Goal: Information Seeking & Learning: Learn about a topic

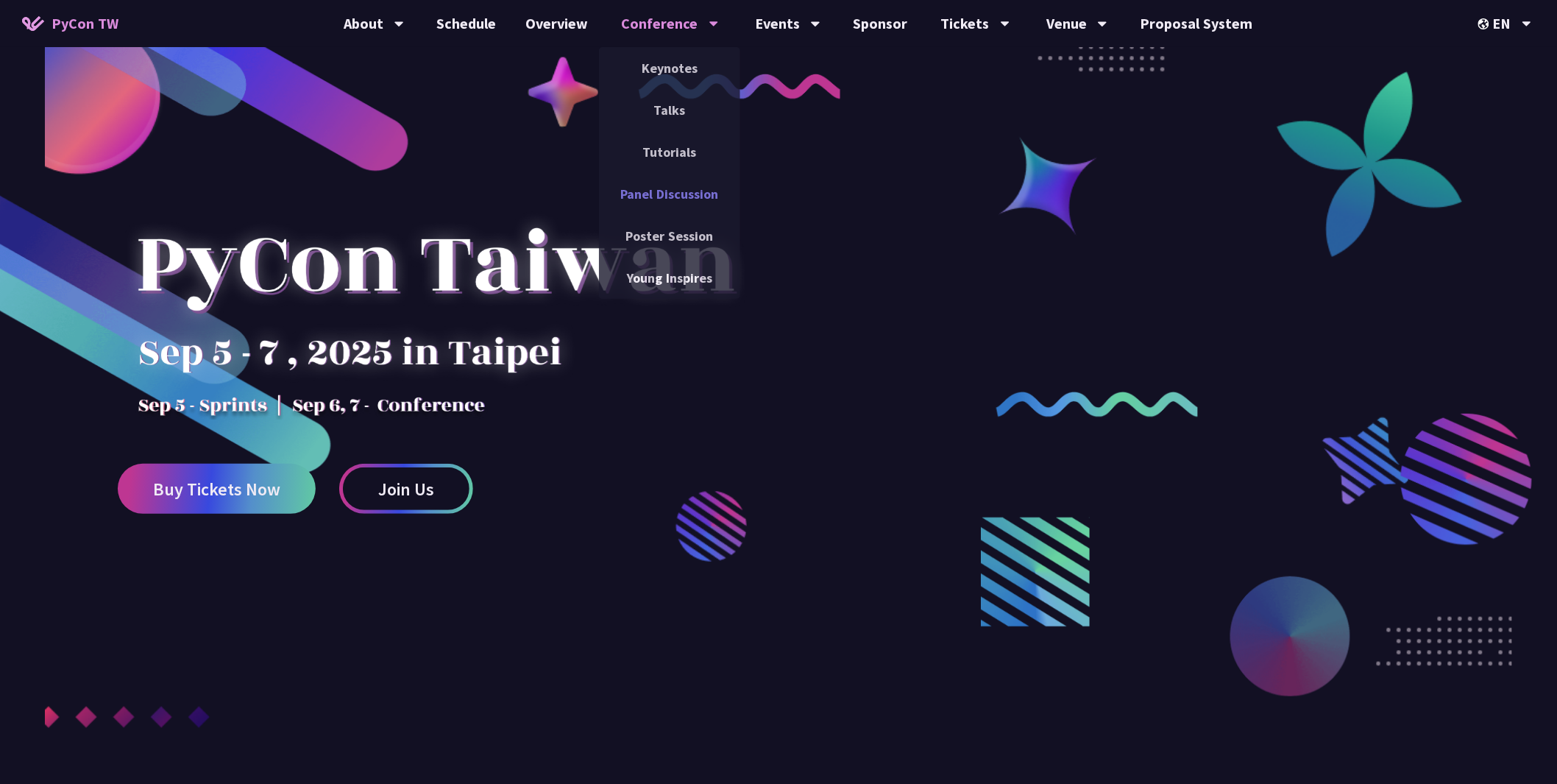
click at [692, 196] on link "Panel Discussion" at bounding box center [669, 194] width 141 height 34
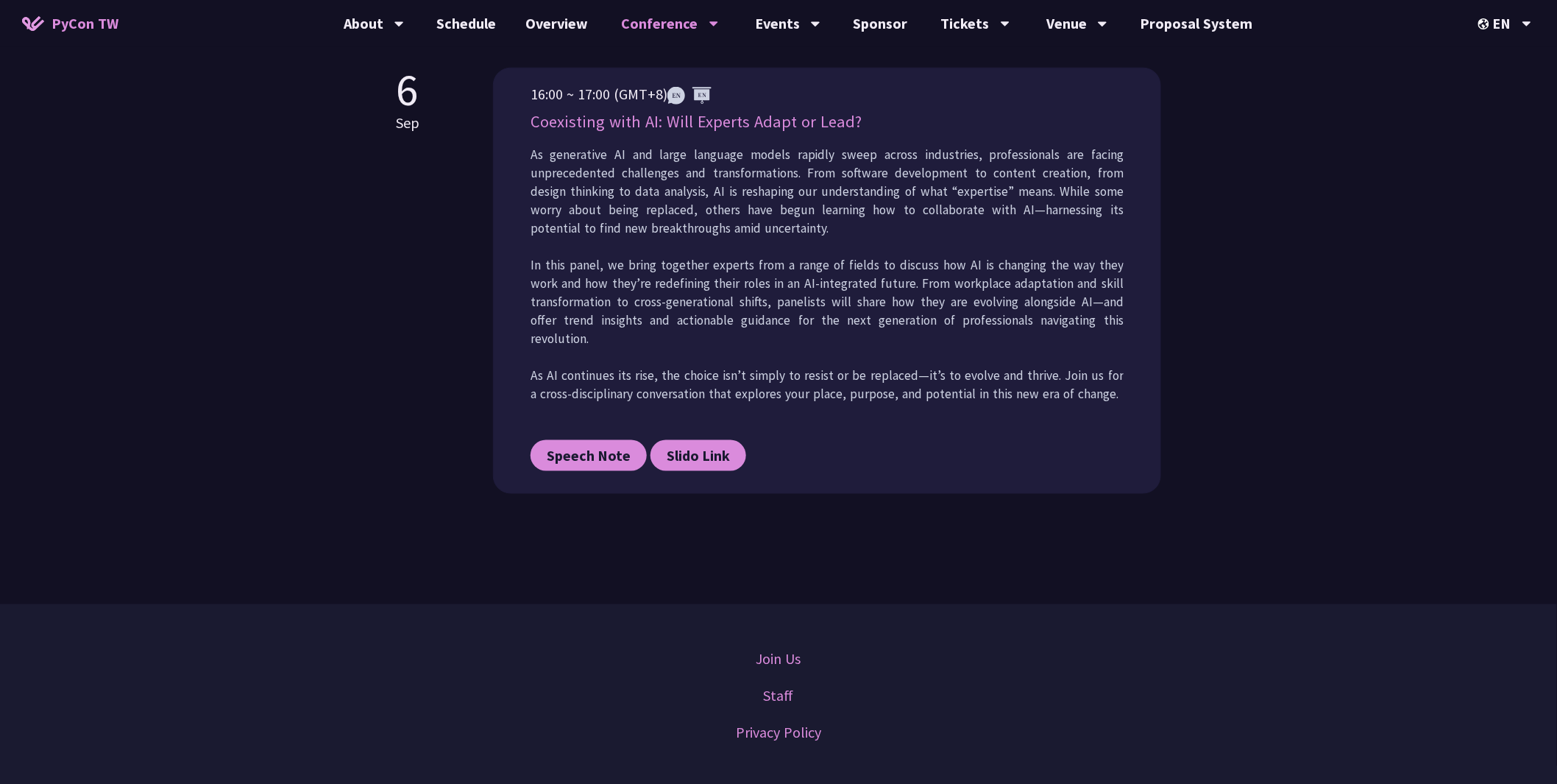
scroll to position [410, 0]
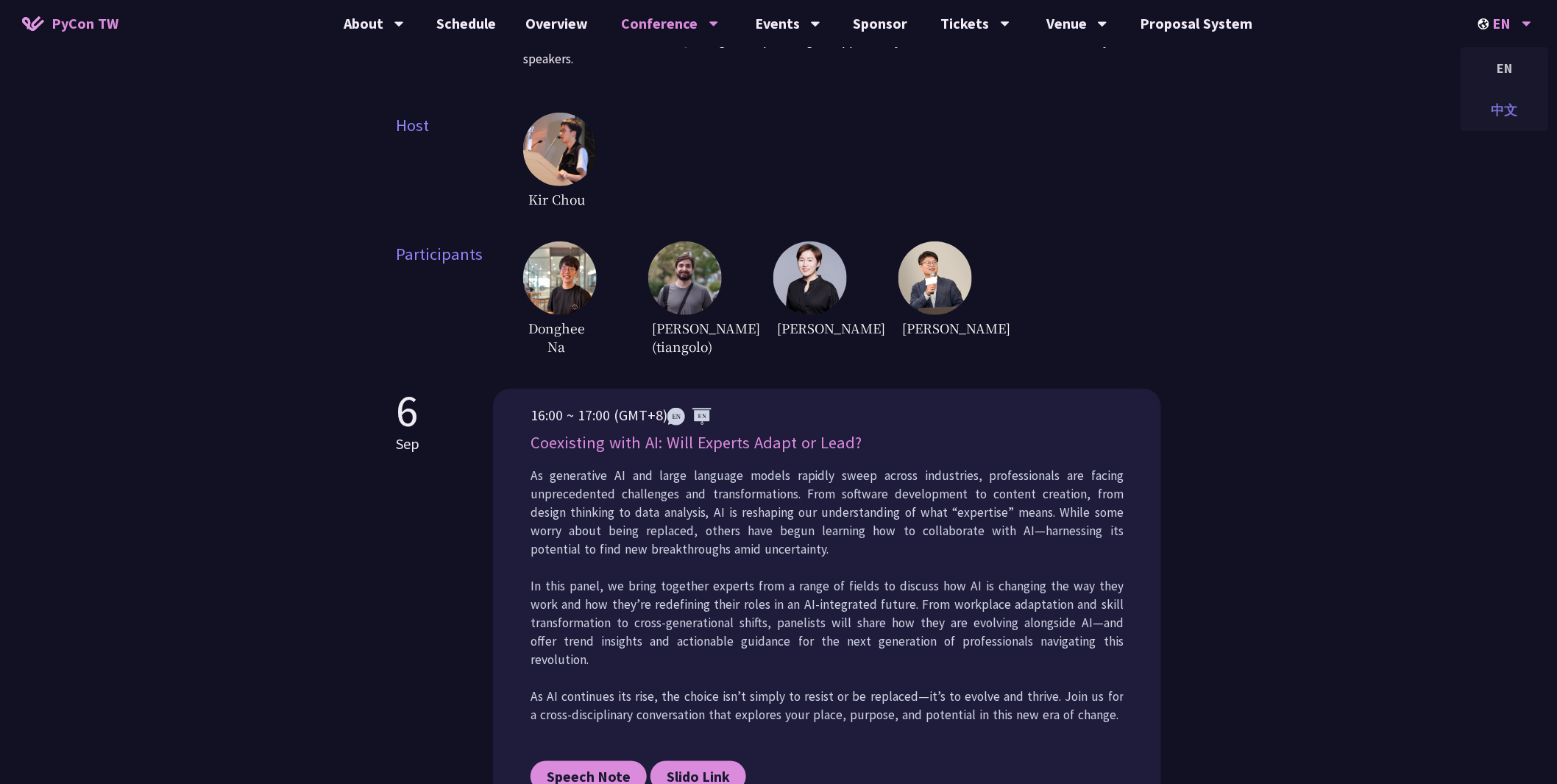
click at [1506, 120] on div "中文" at bounding box center [1504, 109] width 88 height 34
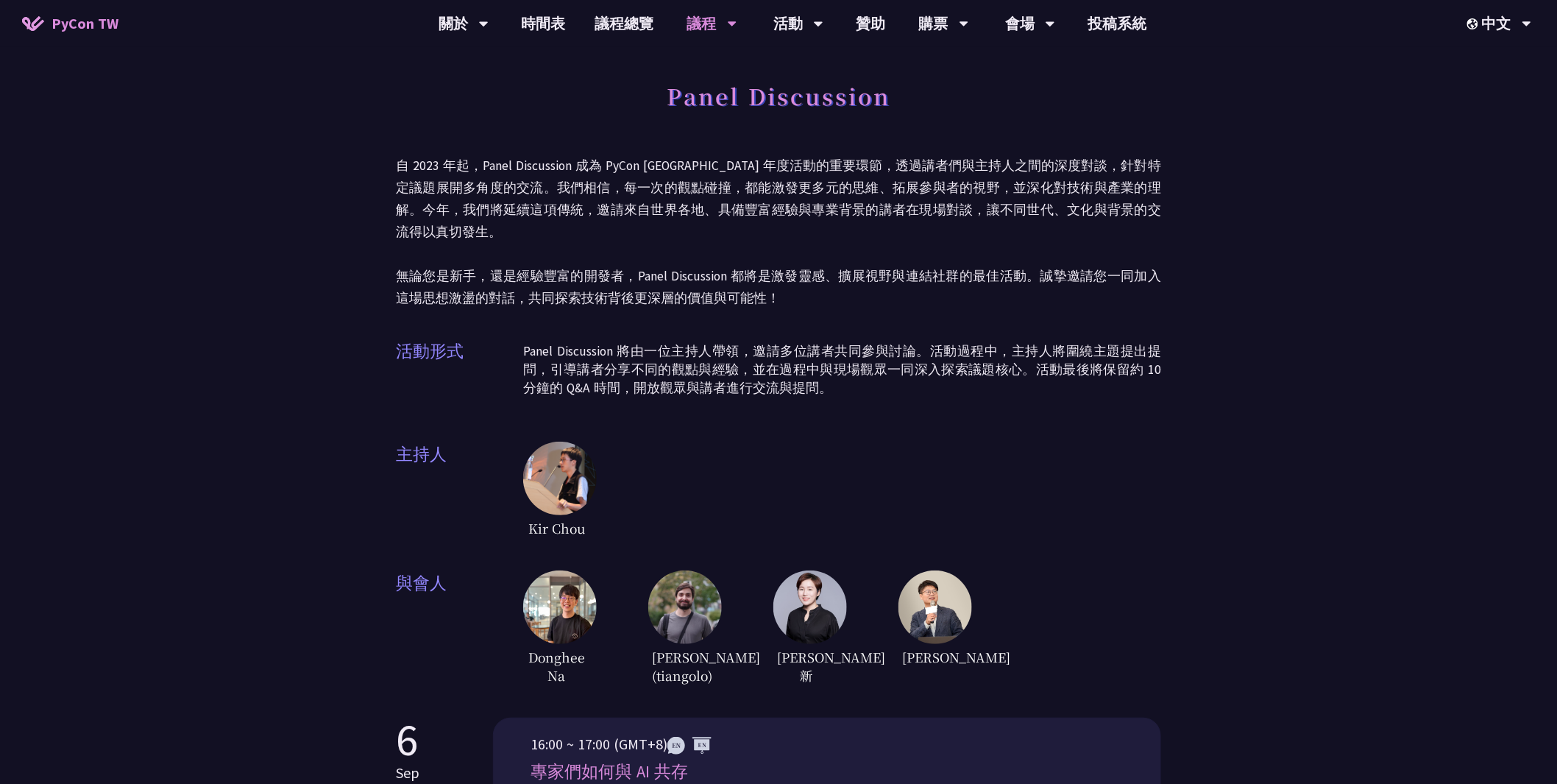
drag, startPoint x: 821, startPoint y: 357, endPoint x: 782, endPoint y: 384, distance: 47.4
click at [817, 359] on p "Panel Discussion 將由一位主持人帶領，邀請多位講者共同參與討論。活動過程中，主持人將圍繞主題提出提問，引導講者分享不同的觀點與經驗，並在過程中…" at bounding box center [842, 369] width 638 height 56
click at [535, 464] on img at bounding box center [560, 478] width 74 height 74
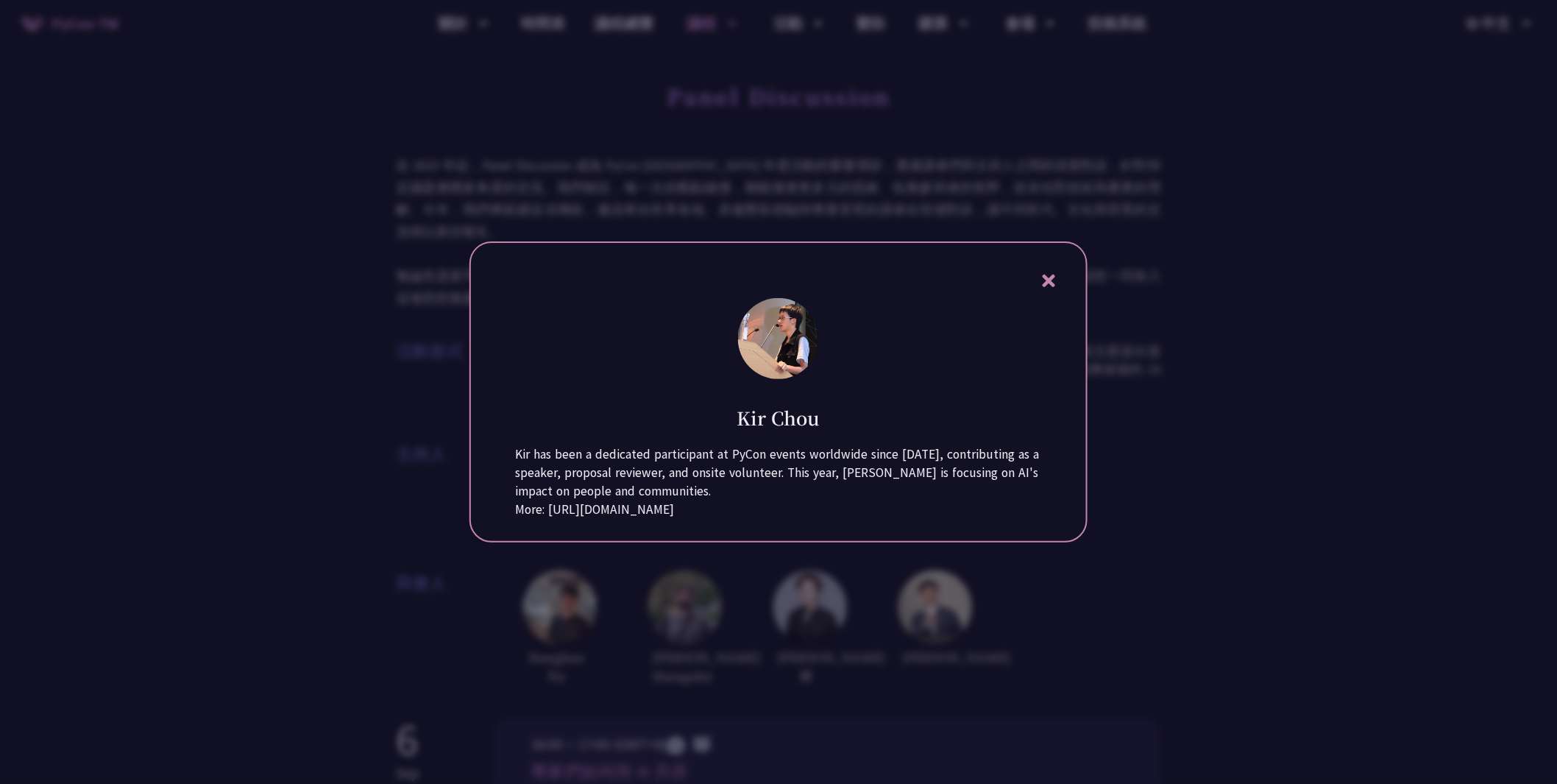
drag, startPoint x: 722, startPoint y: 461, endPoint x: 771, endPoint y: 490, distance: 56.9
click at [771, 489] on div "Kir has been a dedicated participant at PyCon events worldwide since 2016, cont…" at bounding box center [778, 473] width 527 height 56
click at [836, 519] on div "More: https://note35.github.io/about/talks" at bounding box center [778, 510] width 527 height 19
click at [1059, 268] on div "Kir Chou Kir has been a dedicated participant at PyCon events worldwide since 2…" at bounding box center [778, 392] width 618 height 301
click at [1073, 268] on div "Kir Chou Kir has been a dedicated participant at PyCon events worldwide since 2…" at bounding box center [778, 392] width 618 height 301
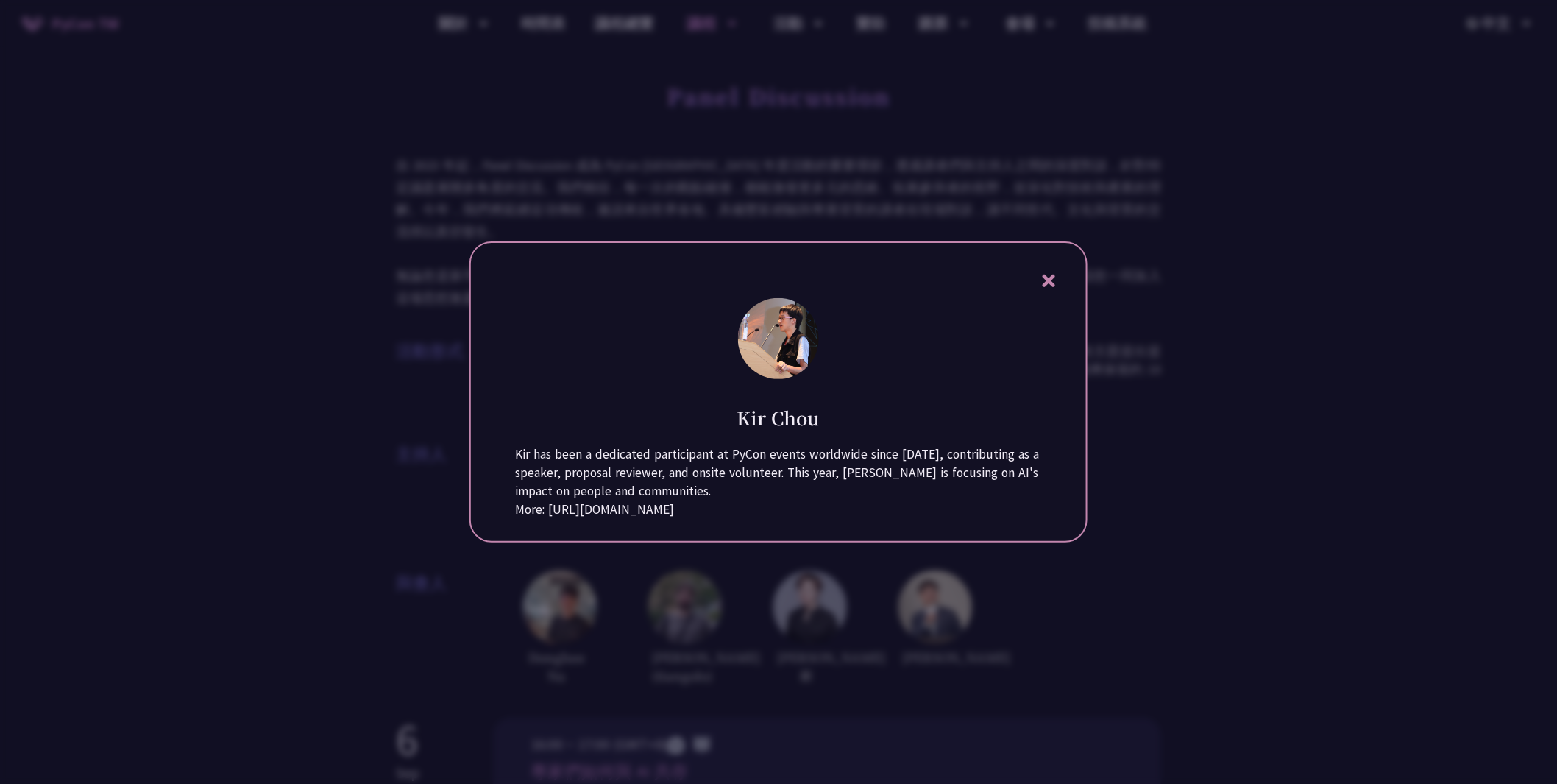
click at [1008, 266] on div "Kir Chou Kir has been a dedicated participant at PyCon events worldwide since 2…" at bounding box center [778, 392] width 618 height 301
click at [1038, 265] on div "Kir Chou Kir has been a dedicated participant at PyCon events worldwide since 2…" at bounding box center [778, 392] width 618 height 301
click at [1051, 280] on div "Kir Chou Kir has been a dedicated participant at PyCon events worldwide since 2…" at bounding box center [778, 392] width 618 height 301
click at [1054, 272] on icon at bounding box center [1049, 281] width 19 height 19
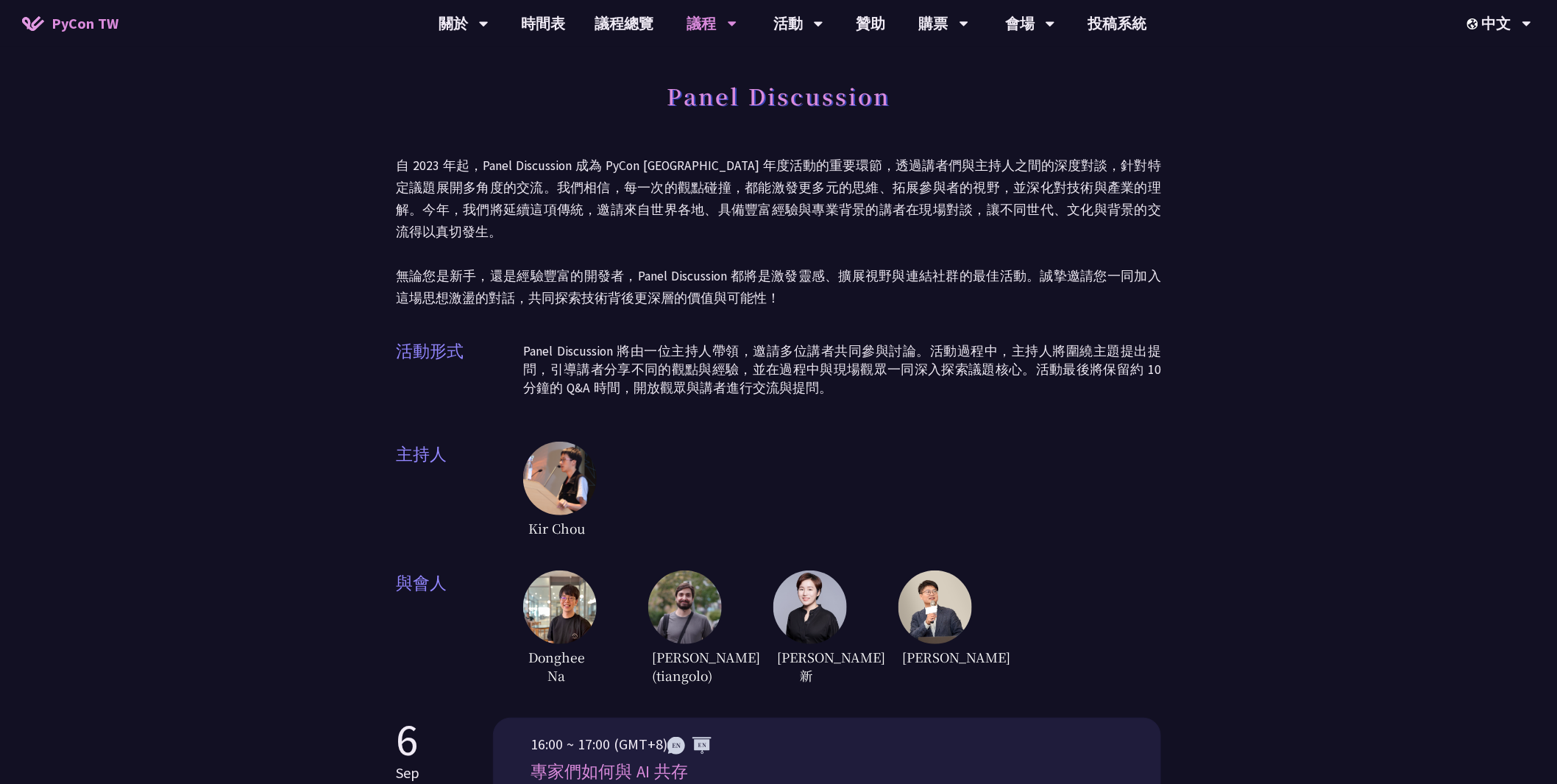
click at [688, 616] on img at bounding box center [685, 607] width 74 height 74
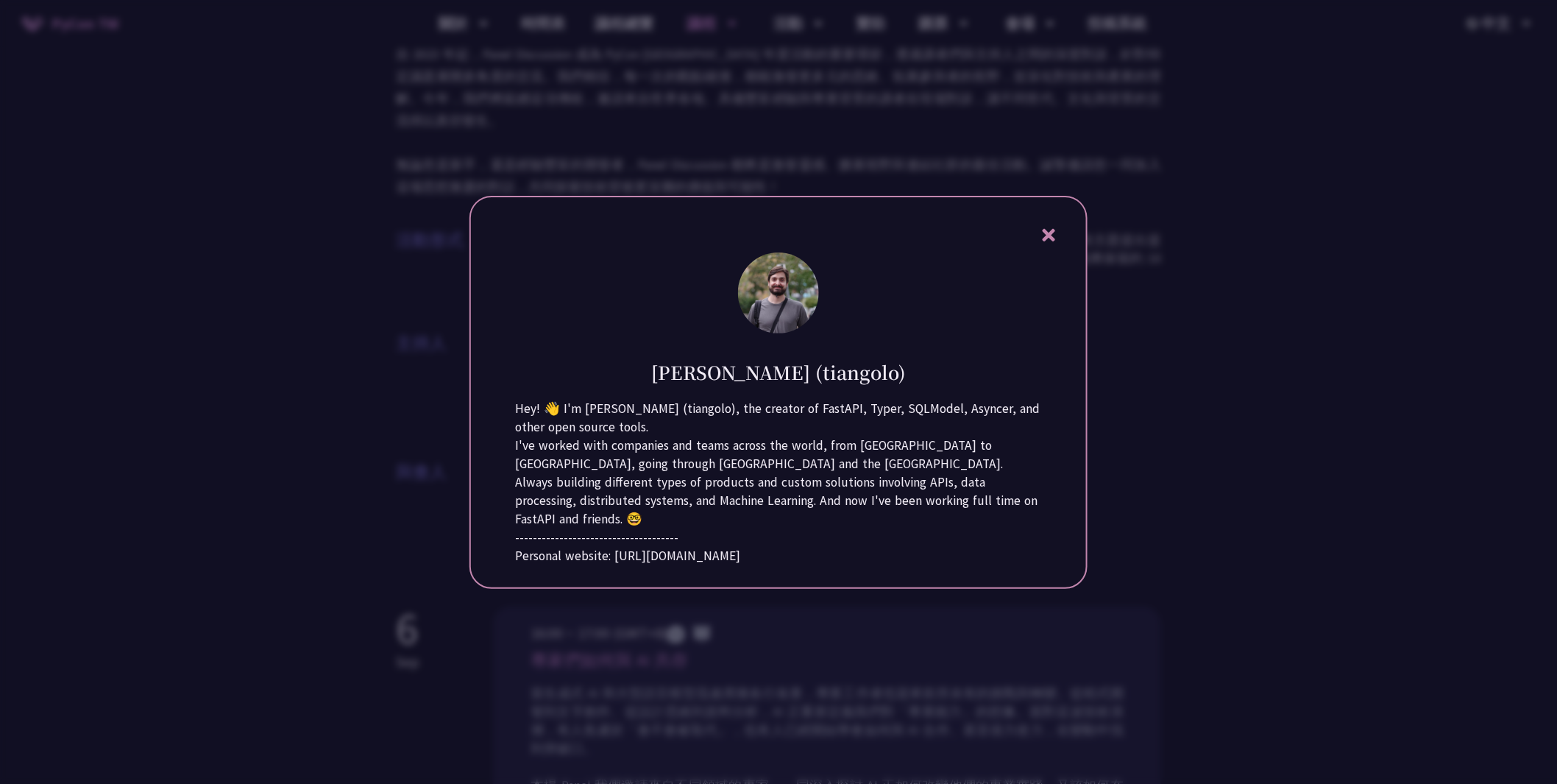
scroll to position [196, 0]
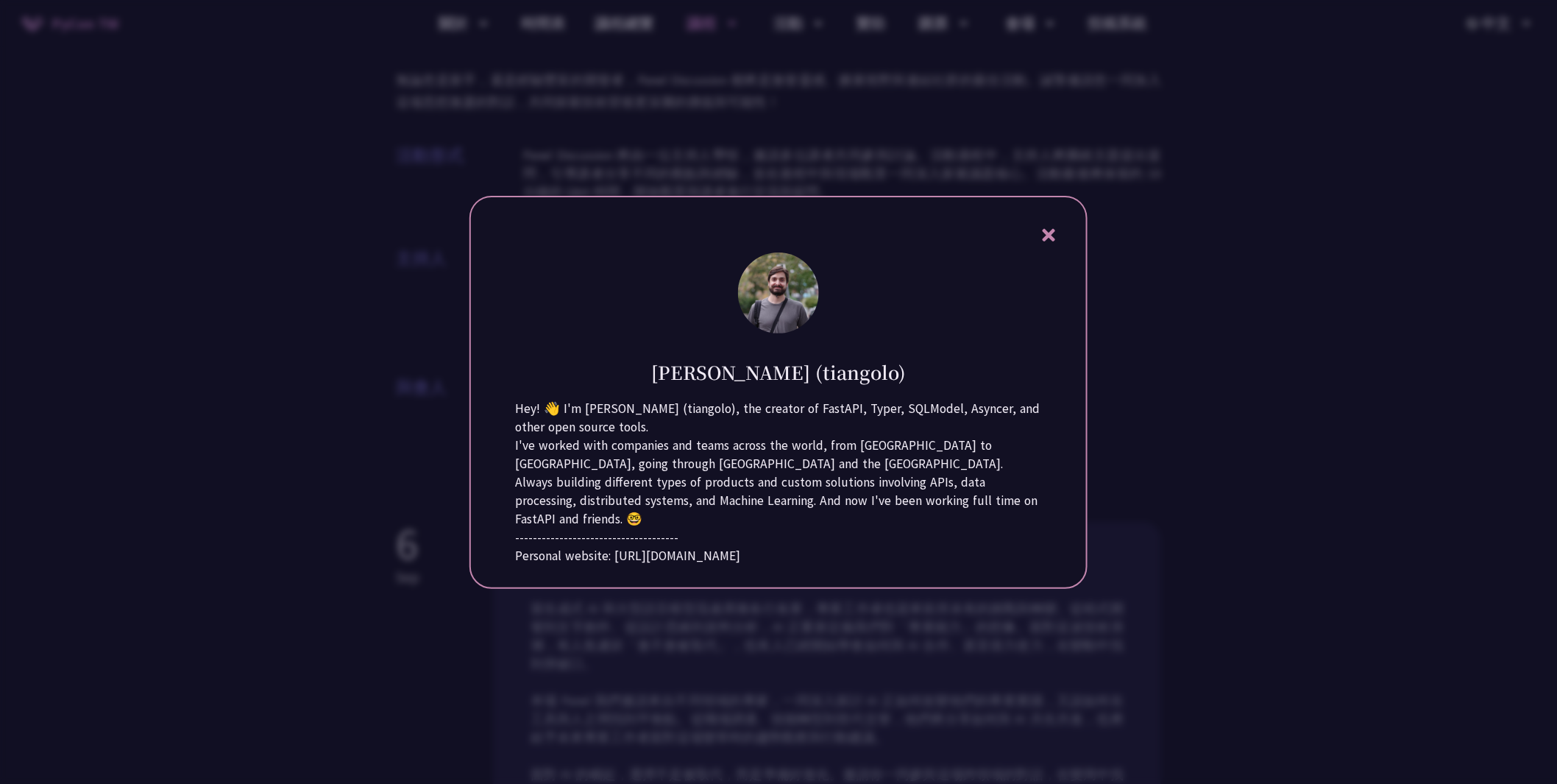
click at [1024, 229] on div "Sebastián Ramírez (tiangolo) Hey! 👋 I'm Sebastián Ramírez (tiangolo), the creat…" at bounding box center [778, 392] width 618 height 393
click at [1046, 206] on div "Sebastián Ramírez (tiangolo) Hey! 👋 I'm Sebastián Ramírez (tiangolo), the creat…" at bounding box center [778, 392] width 618 height 393
click at [1067, 215] on div "Sebastián Ramírez (tiangolo) Hey! 👋 I'm Sebastián Ramírez (tiangolo), the creat…" at bounding box center [778, 392] width 618 height 393
click at [1042, 226] on icon at bounding box center [1049, 235] width 19 height 19
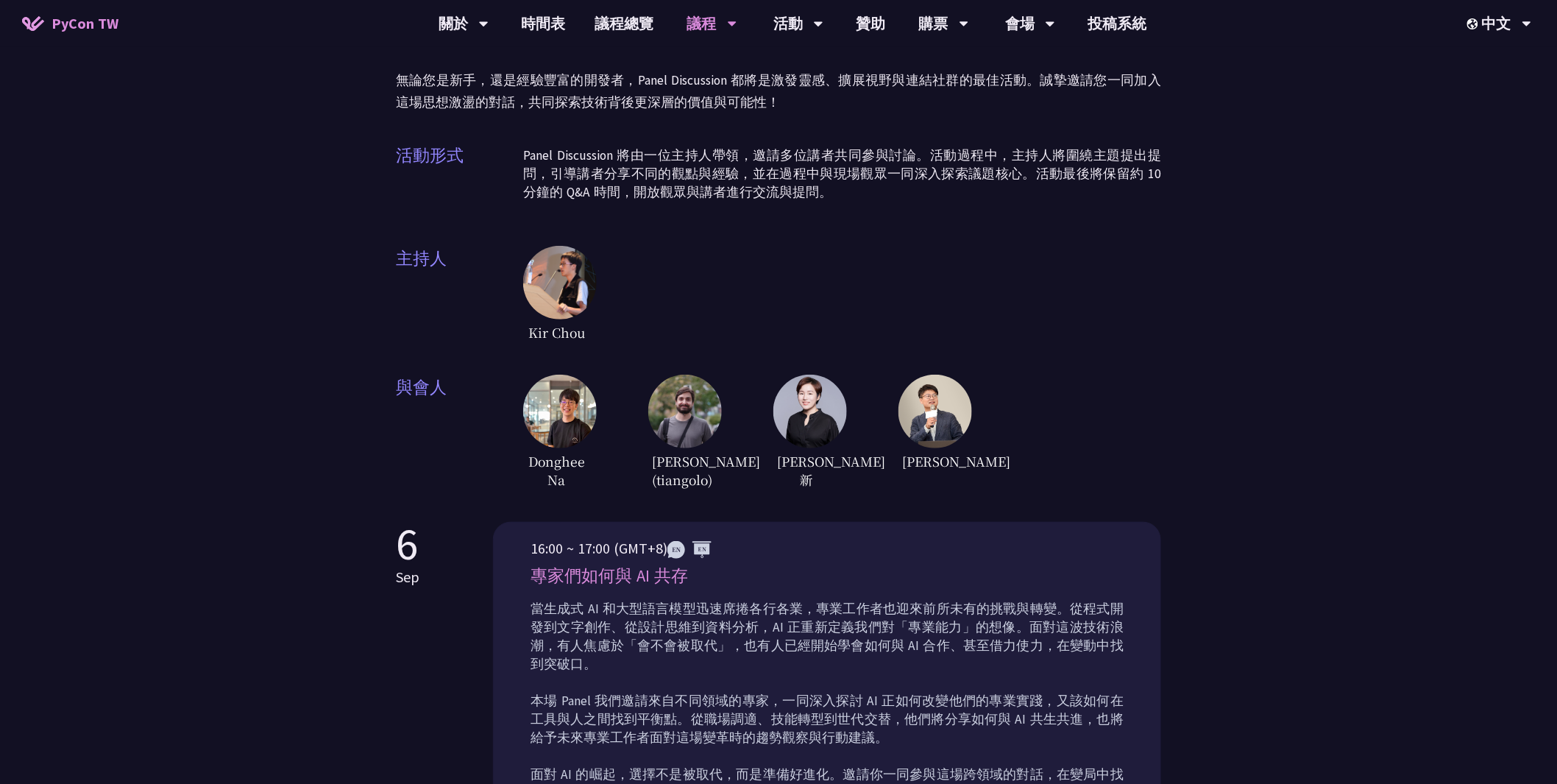
click at [940, 396] on img at bounding box center [935, 411] width 74 height 74
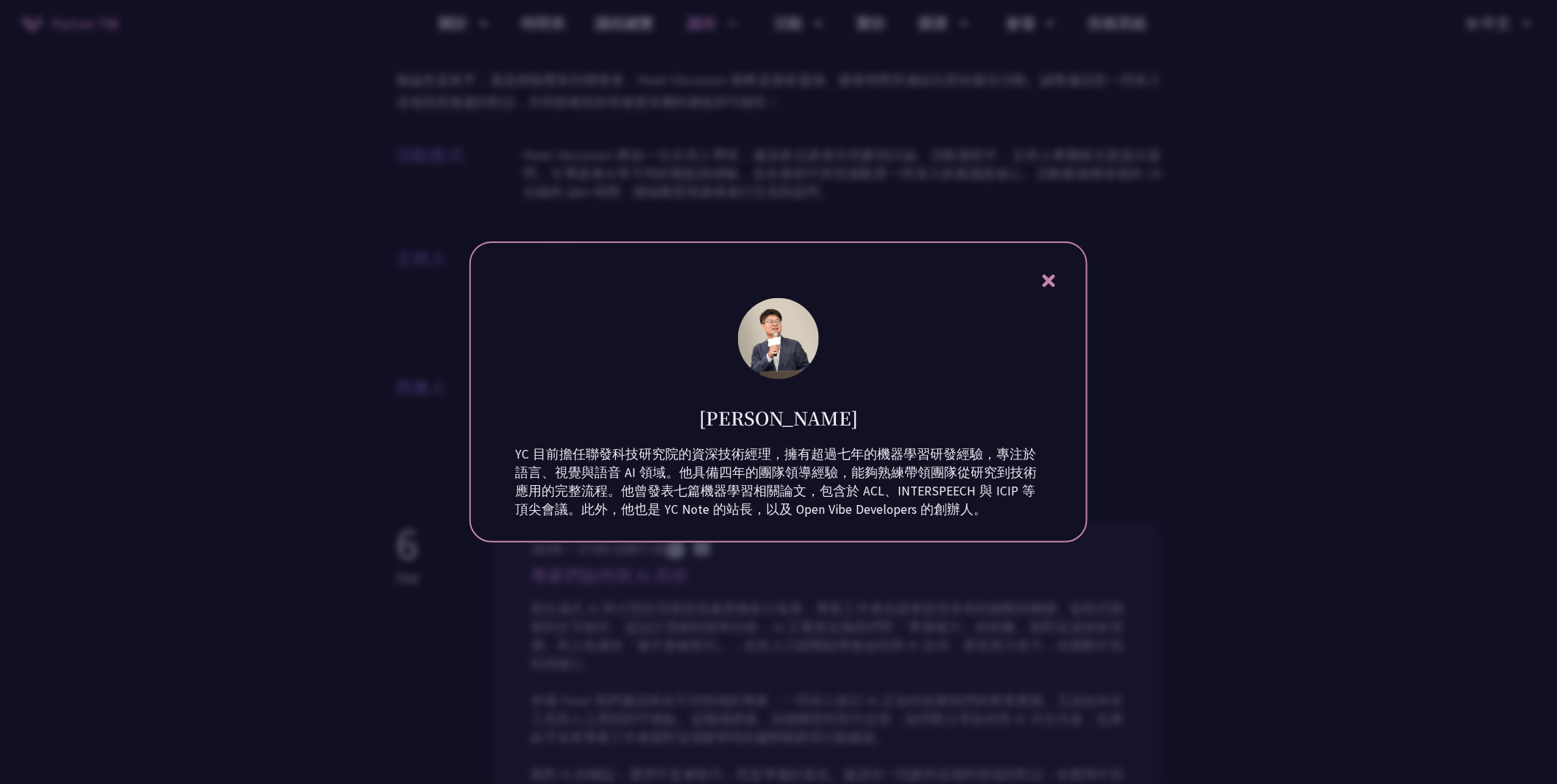
click at [1035, 275] on div "陳宜昌 YC 目前擔任聯發科技研究院的資深技術經理，擁有超過七年的機器學習研發經驗，專注於語言、視覺與語音 AI 領域。他具備四年的團隊領導經驗，能夠熟練帶領…" at bounding box center [778, 392] width 618 height 301
click at [1041, 280] on icon at bounding box center [1049, 281] width 19 height 19
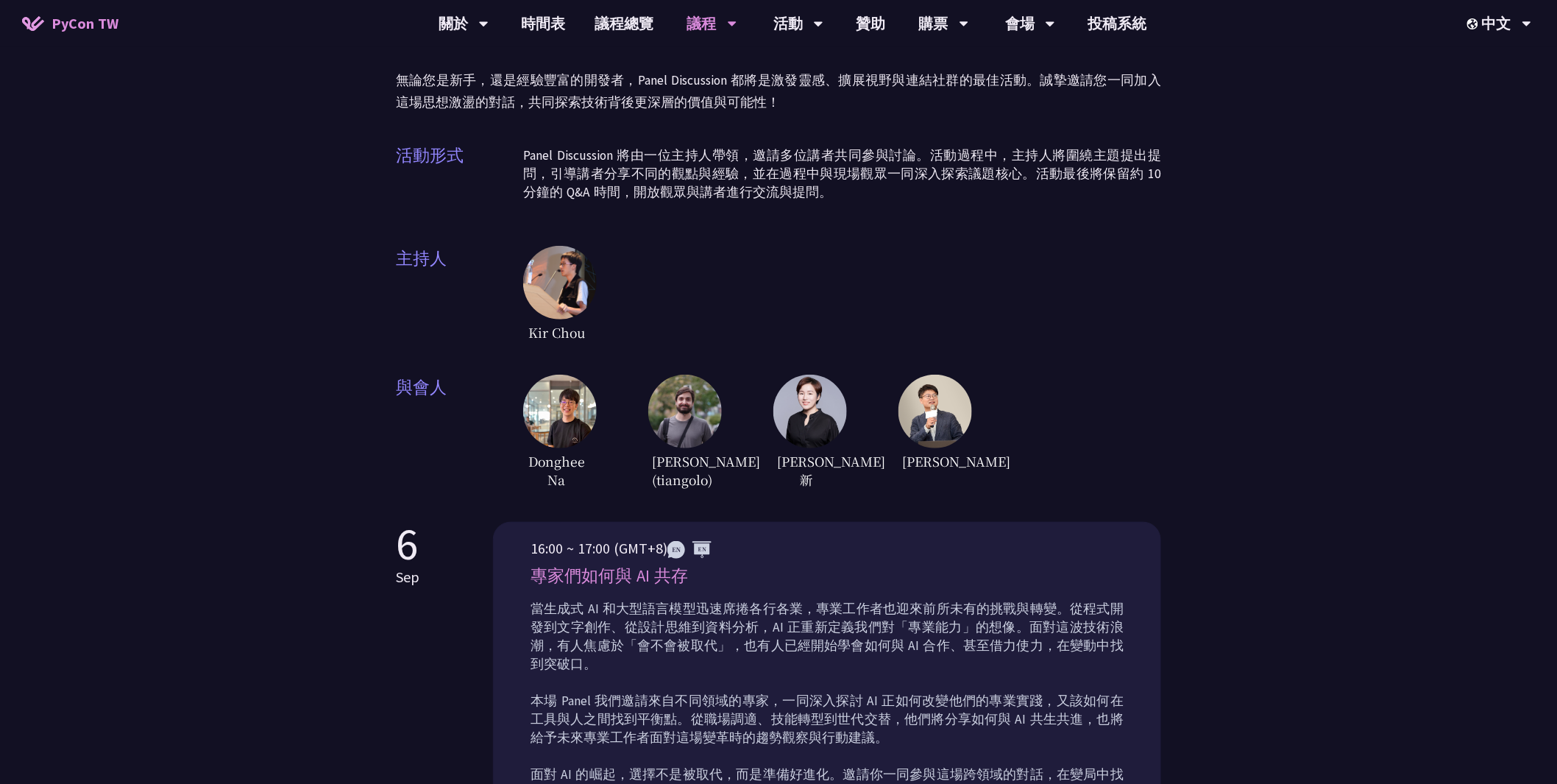
click at [811, 256] on div "Kir Chou" at bounding box center [842, 295] width 638 height 99
click at [572, 391] on img at bounding box center [560, 411] width 74 height 74
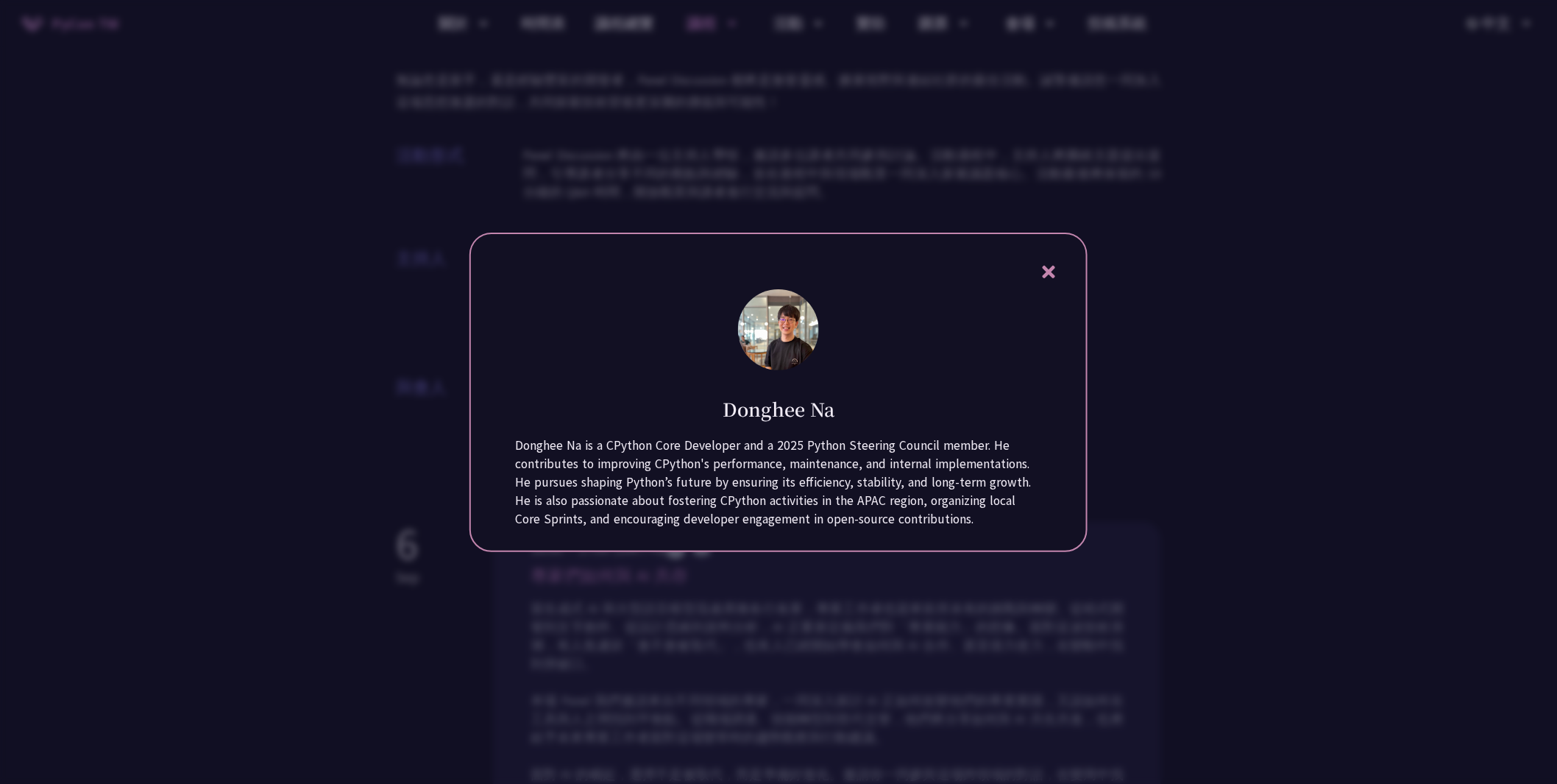
click at [1069, 256] on div "Donghee Na Donghee Na is a CPython Core Developer and a 2025 Python Steering Co…" at bounding box center [778, 392] width 618 height 319
click at [1073, 266] on div "Donghee Na Donghee Na is a CPython Core Developer and a 2025 Python Steering Co…" at bounding box center [778, 392] width 618 height 319
click at [1069, 259] on div "Donghee Na Donghee Na is a CPython Core Developer and a 2025 Python Steering Co…" at bounding box center [778, 392] width 618 height 319
click at [1063, 254] on div "Donghee Na Donghee Na is a CPython Core Developer and a 2025 Python Steering Co…" at bounding box center [778, 392] width 618 height 319
click at [1070, 261] on div "Donghee Na Donghee Na is a CPython Core Developer and a 2025 Python Steering Co…" at bounding box center [778, 392] width 618 height 319
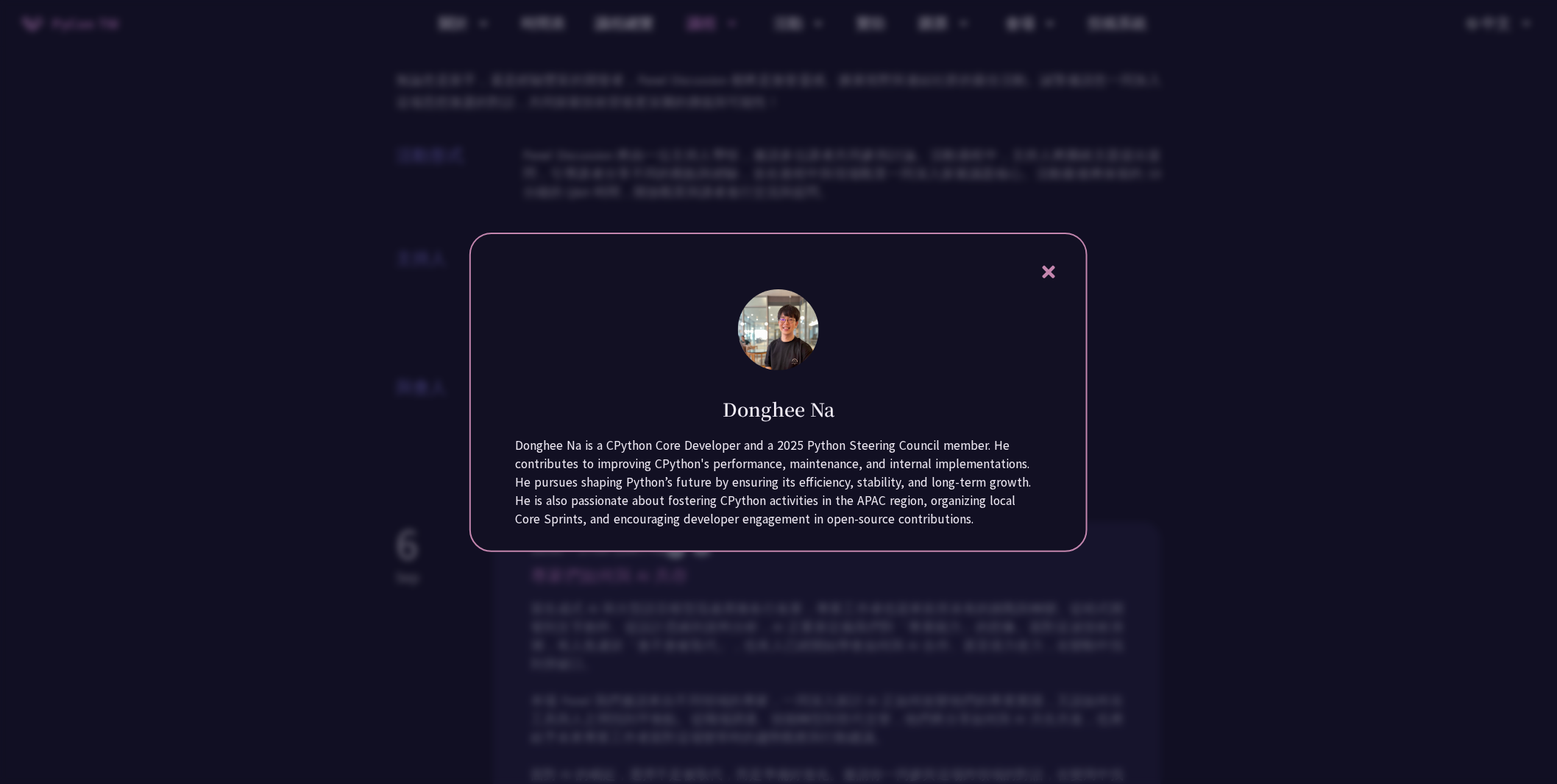
click at [1059, 259] on div "Donghee Na Donghee Na is a CPython Core Developer and a 2025 Python Steering Co…" at bounding box center [778, 392] width 618 height 319
click at [1047, 266] on icon at bounding box center [1048, 272] width 13 height 13
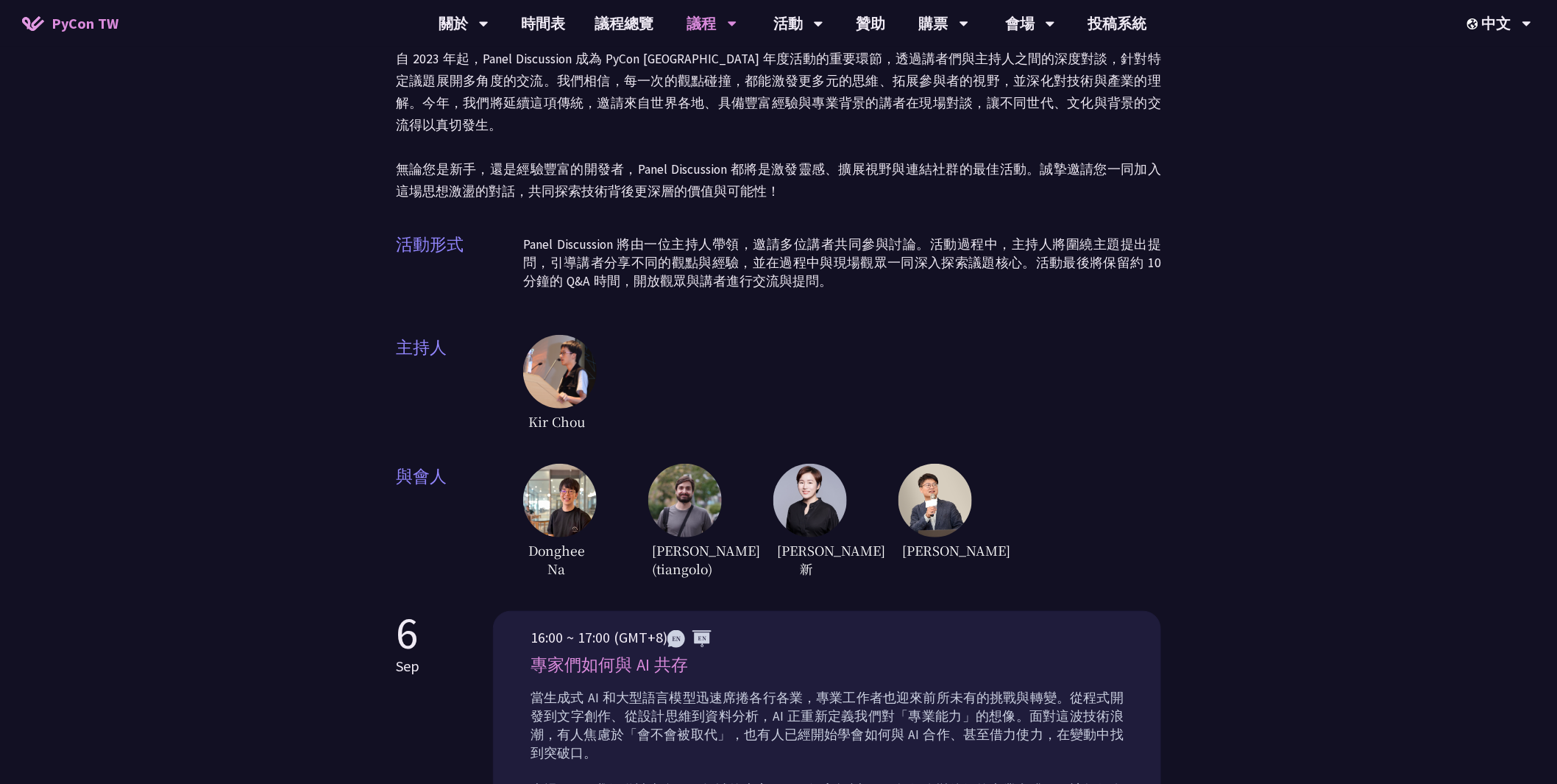
scroll to position [97, 0]
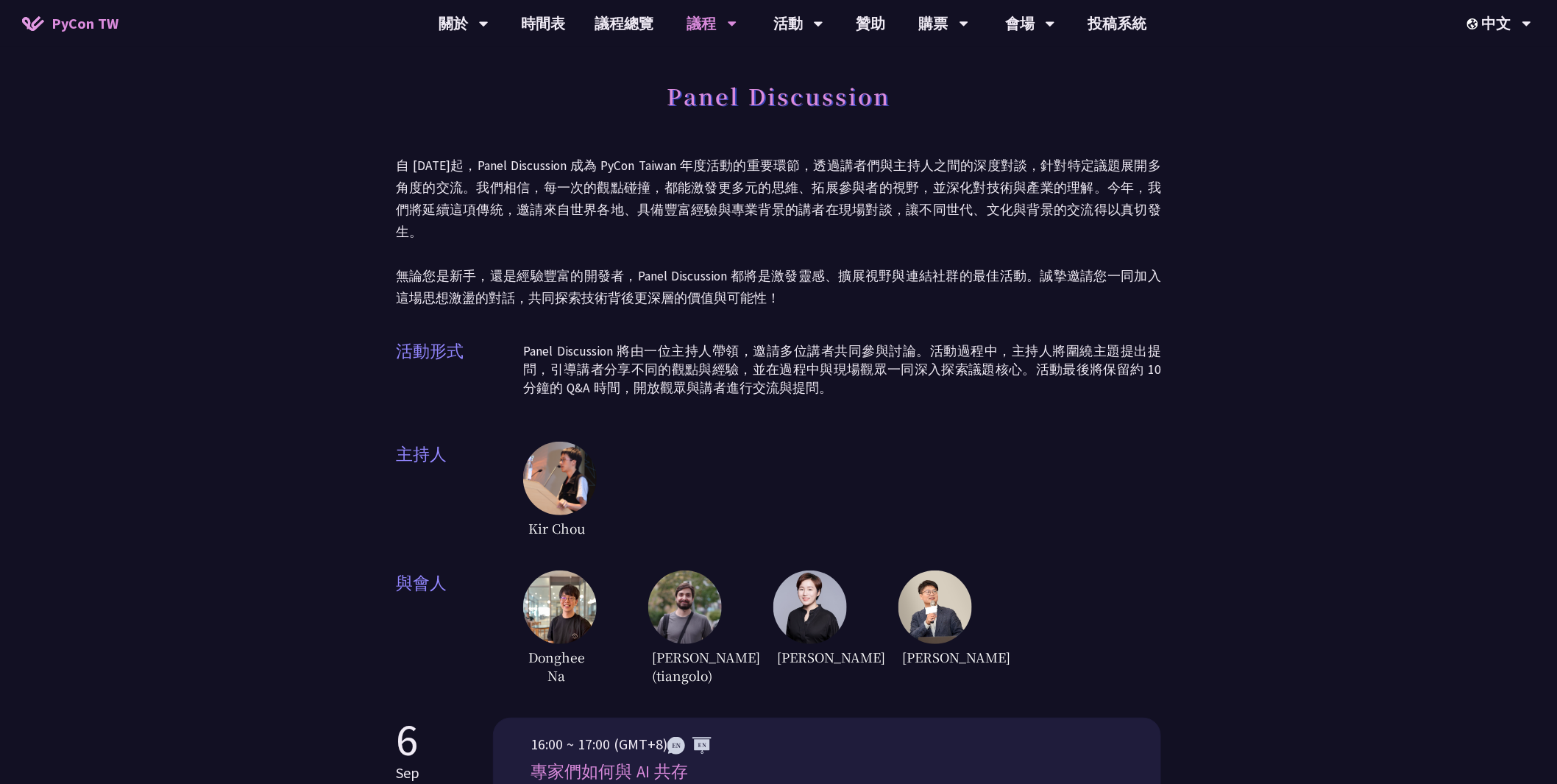
click at [574, 469] on img at bounding box center [560, 478] width 74 height 74
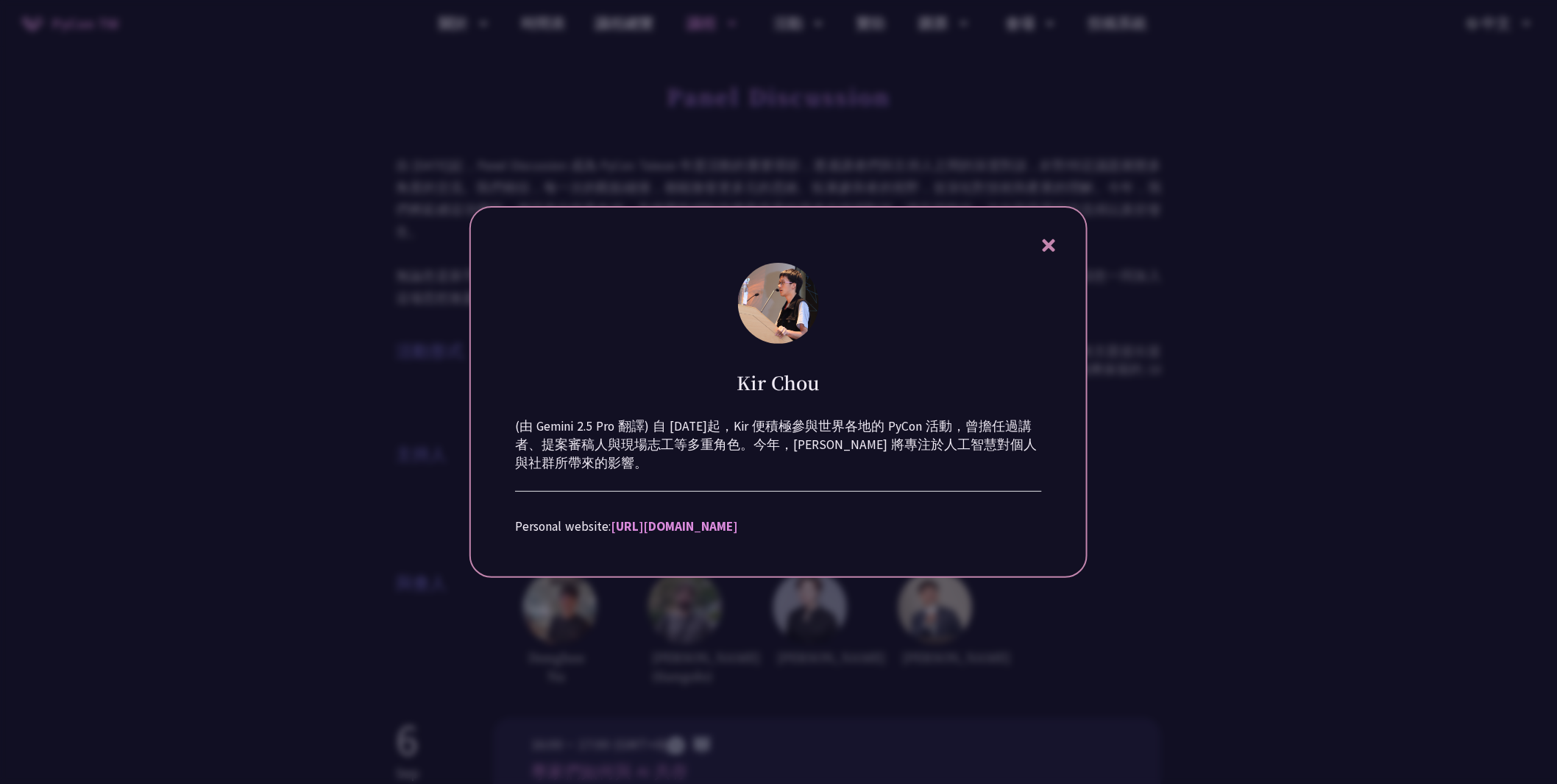
click at [1317, 453] on div at bounding box center [778, 392] width 1557 height 784
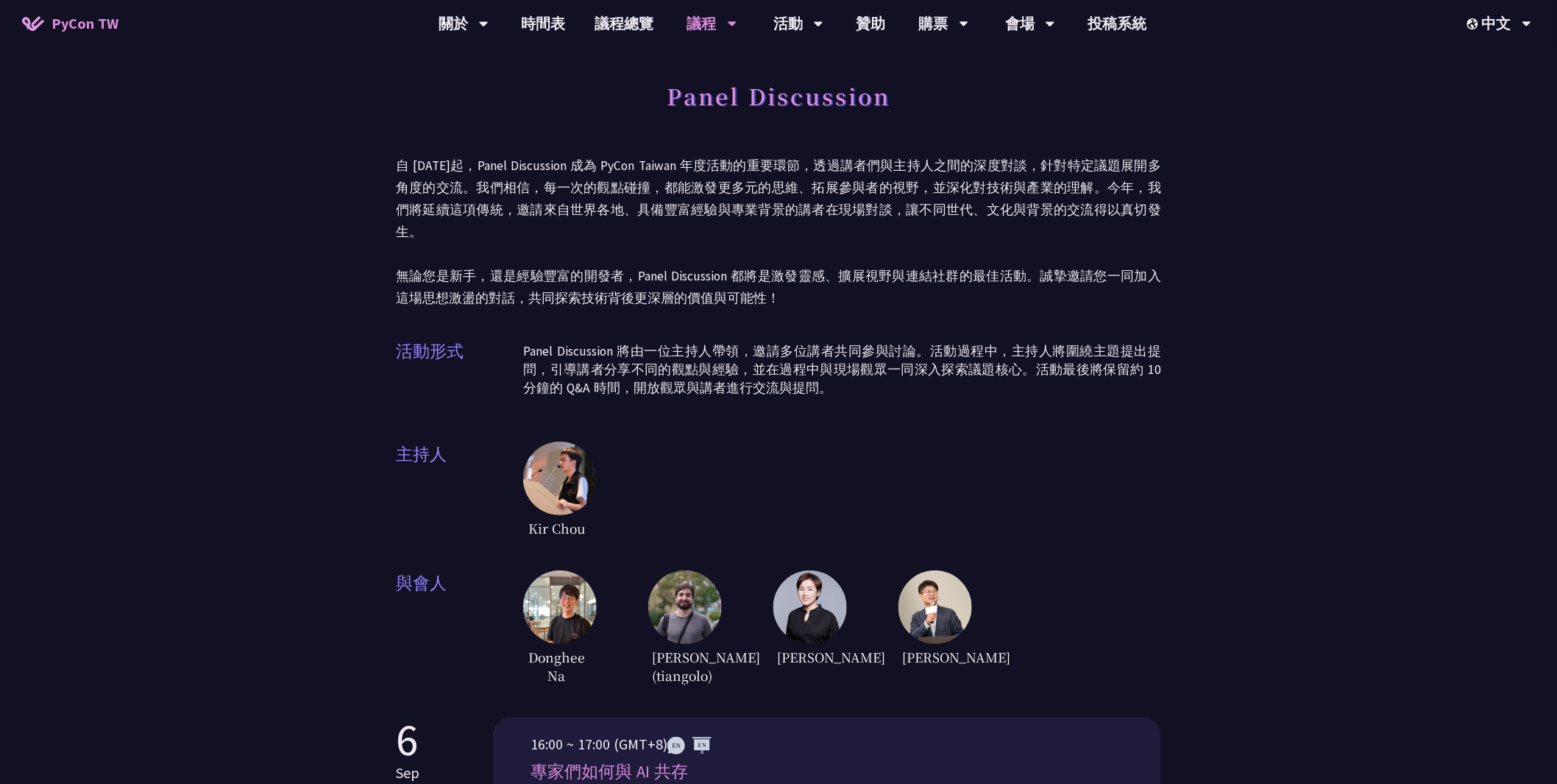
click at [553, 618] on img at bounding box center [560, 607] width 74 height 74
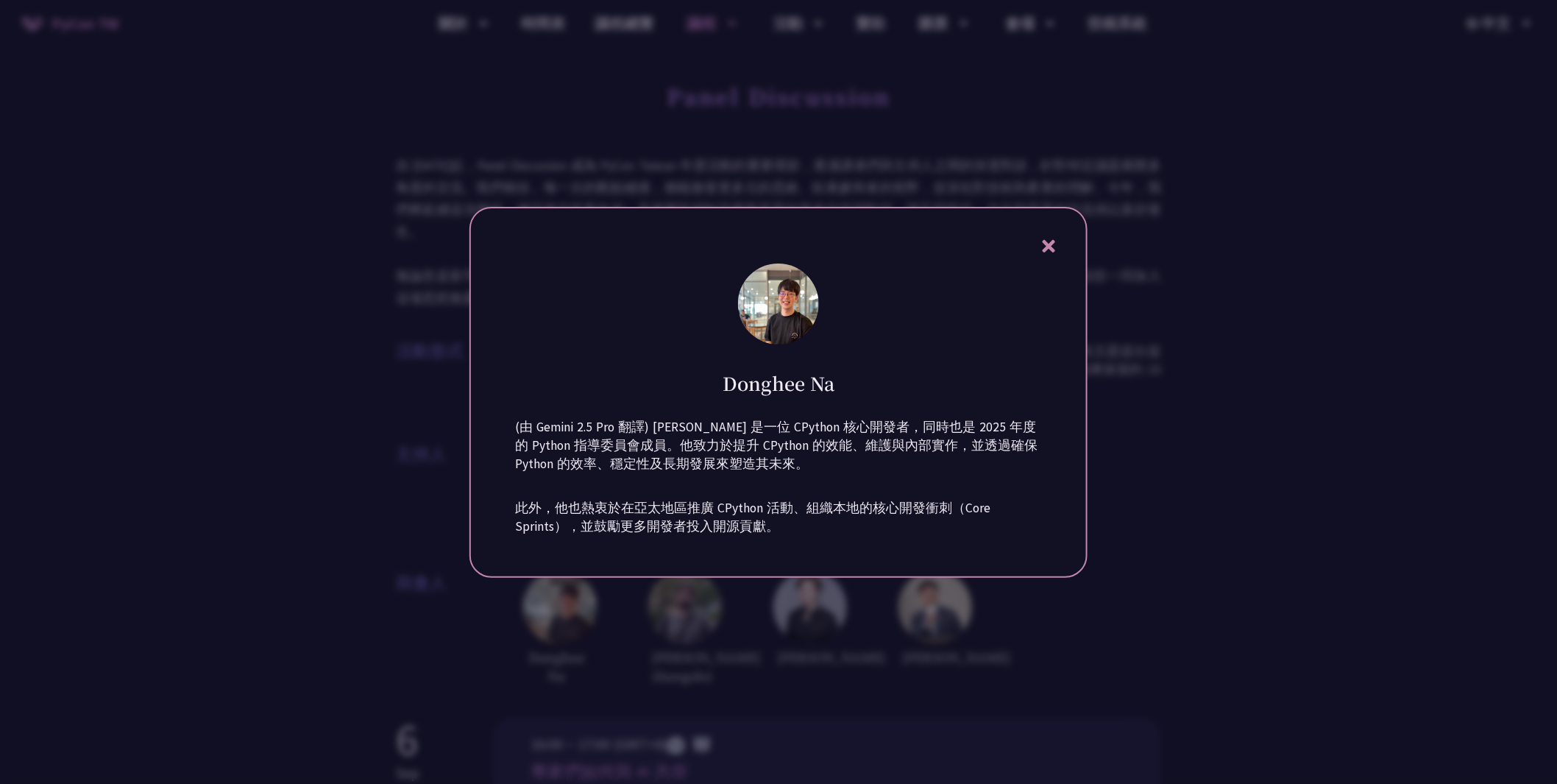
click at [653, 476] on div "(由 Gemini 2.5 Pro 翻譯) [PERSON_NAME] 是一位 CPython 核心開發者，同時也是 2025 年度的 Python 指導委員…" at bounding box center [778, 482] width 527 height 144
drag, startPoint x: 630, startPoint y: 414, endPoint x: 792, endPoint y: 514, distance: 190.4
click at [636, 421] on div "(由 Gemini 2.5 Pro 翻譯) [PERSON_NAME] 是一位 CPython 核心開發者，同時也是 2025 年度的 Python 指導委員…" at bounding box center [778, 482] width 527 height 144
click at [899, 557] on div "[PERSON_NAME] (由 Gemini 2.5 Pro 翻譯) [PERSON_NAME] 是一位 CPython 核心開發者，同時也是 2025 年…" at bounding box center [778, 392] width 618 height 371
click at [899, 638] on div at bounding box center [778, 392] width 1557 height 784
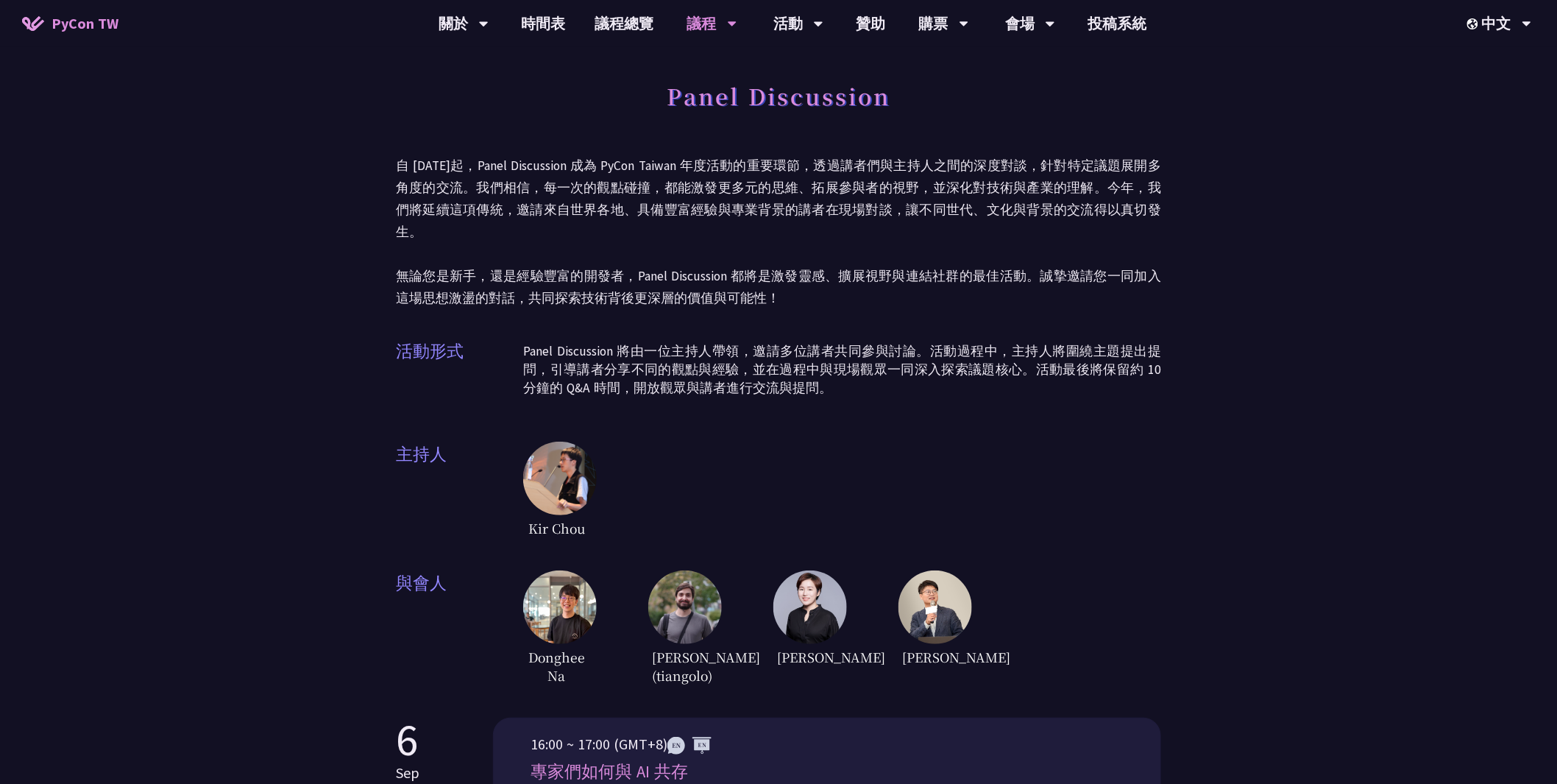
click at [693, 599] on img at bounding box center [685, 607] width 74 height 74
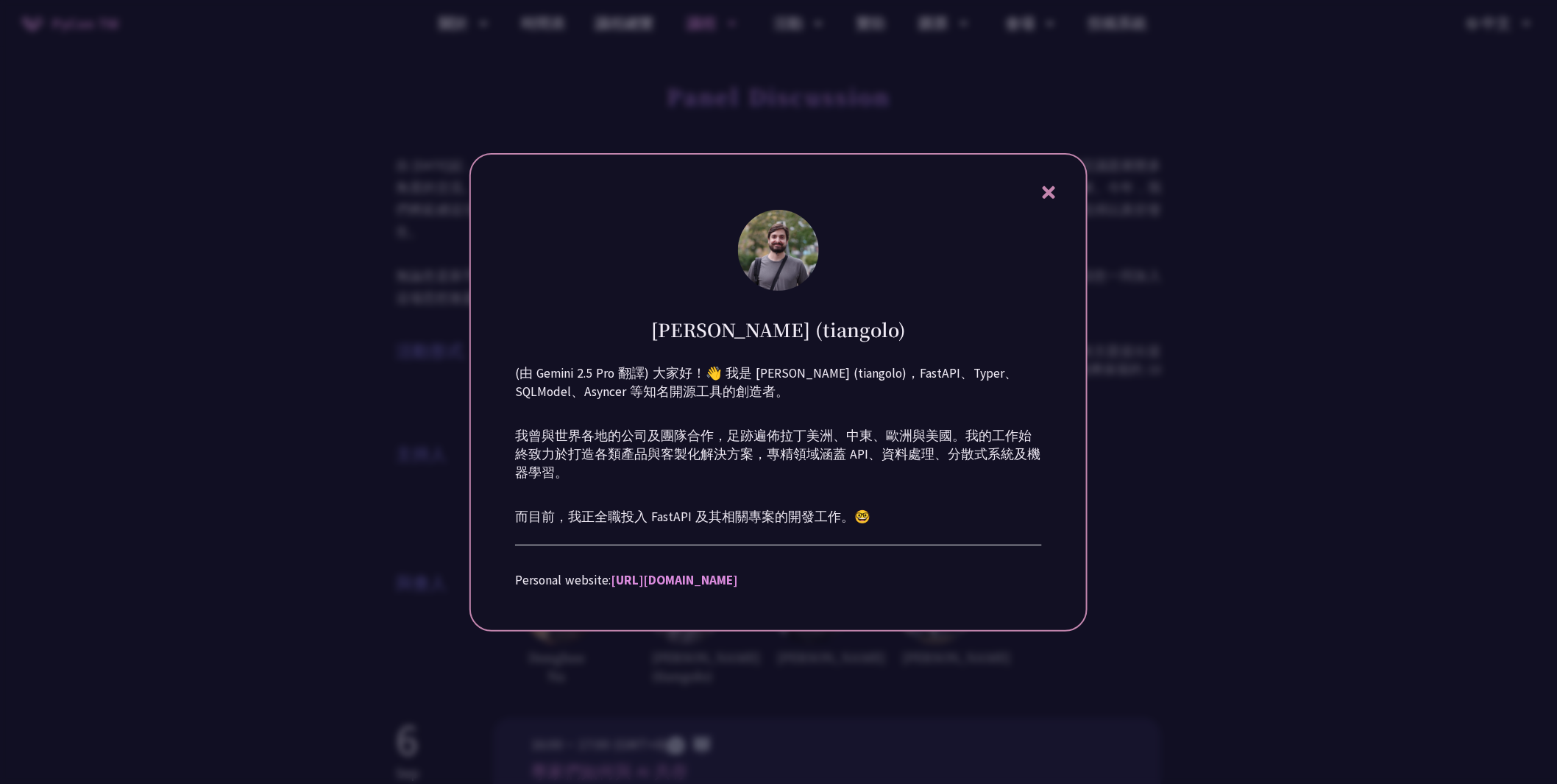
click at [699, 461] on p "我曾與世界各地的公司及團隊合作，足跡遍佈拉丁美洲、中東、歐洲與美國。我的工作始終致力於打造各類產品與客製化解決方案，專精領域涵蓋 API、資料處理、分散式系統…" at bounding box center [778, 454] width 527 height 56
click at [710, 436] on p "我曾與世界各地的公司及團隊合作，足跡遍佈拉丁美洲、中東、歐洲與美國。我的工作始終致力於打造各類產品與客製化解決方案，專精領域涵蓋 API、資料處理、分散式系統…" at bounding box center [778, 454] width 527 height 56
click at [955, 678] on div at bounding box center [778, 392] width 1557 height 784
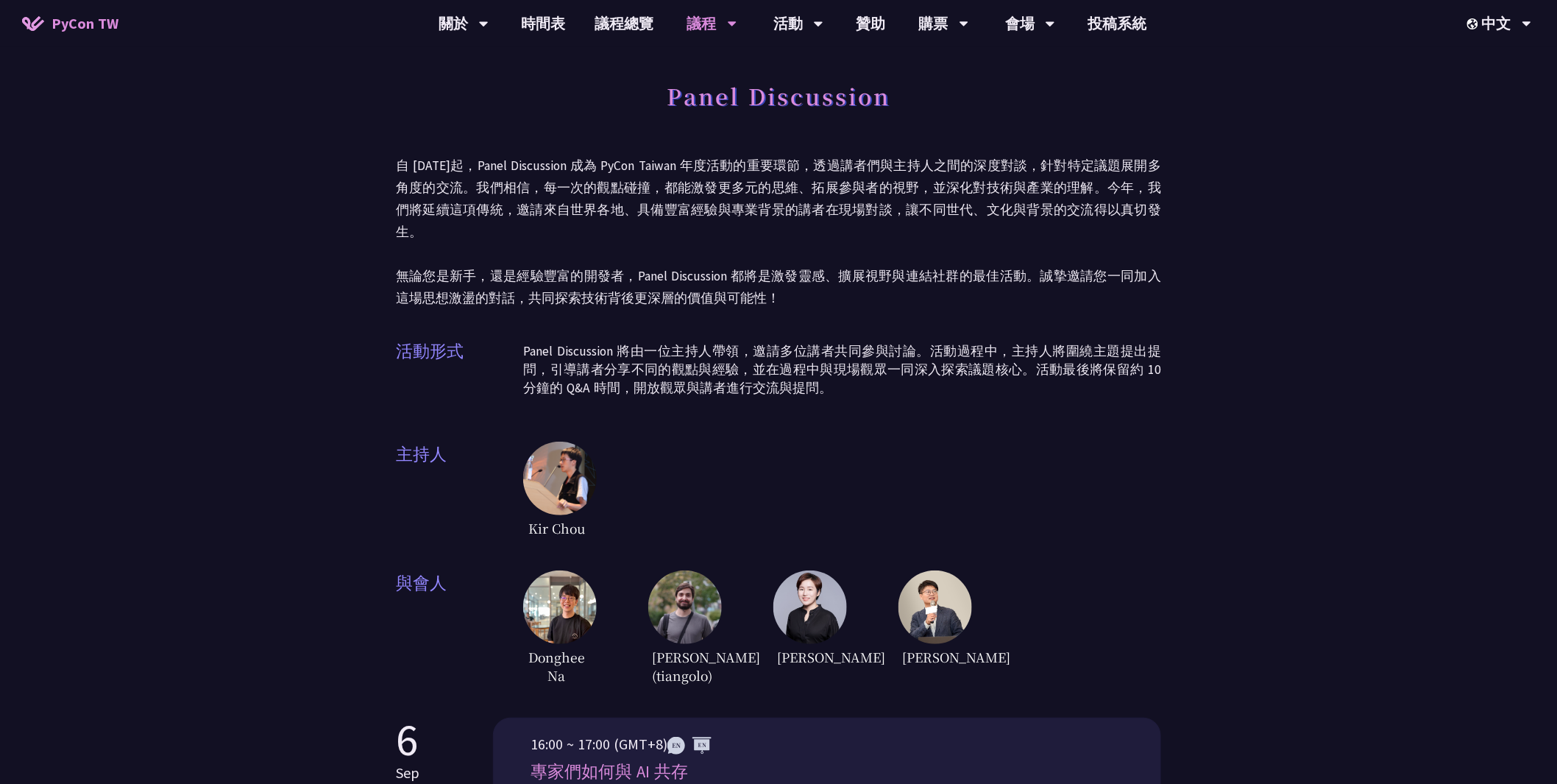
click at [784, 599] on img at bounding box center [810, 607] width 74 height 74
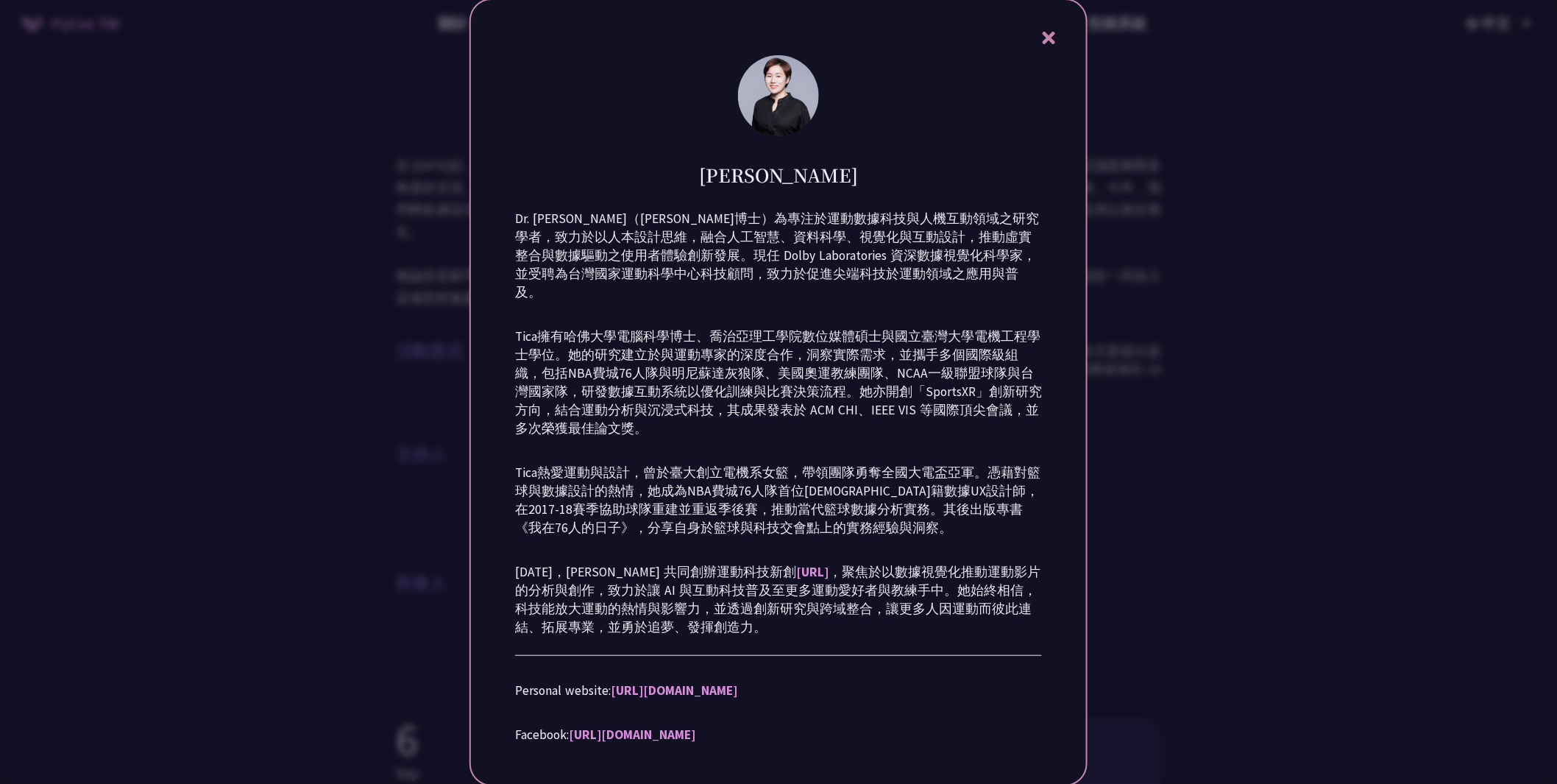
click at [1322, 399] on div at bounding box center [778, 392] width 1557 height 784
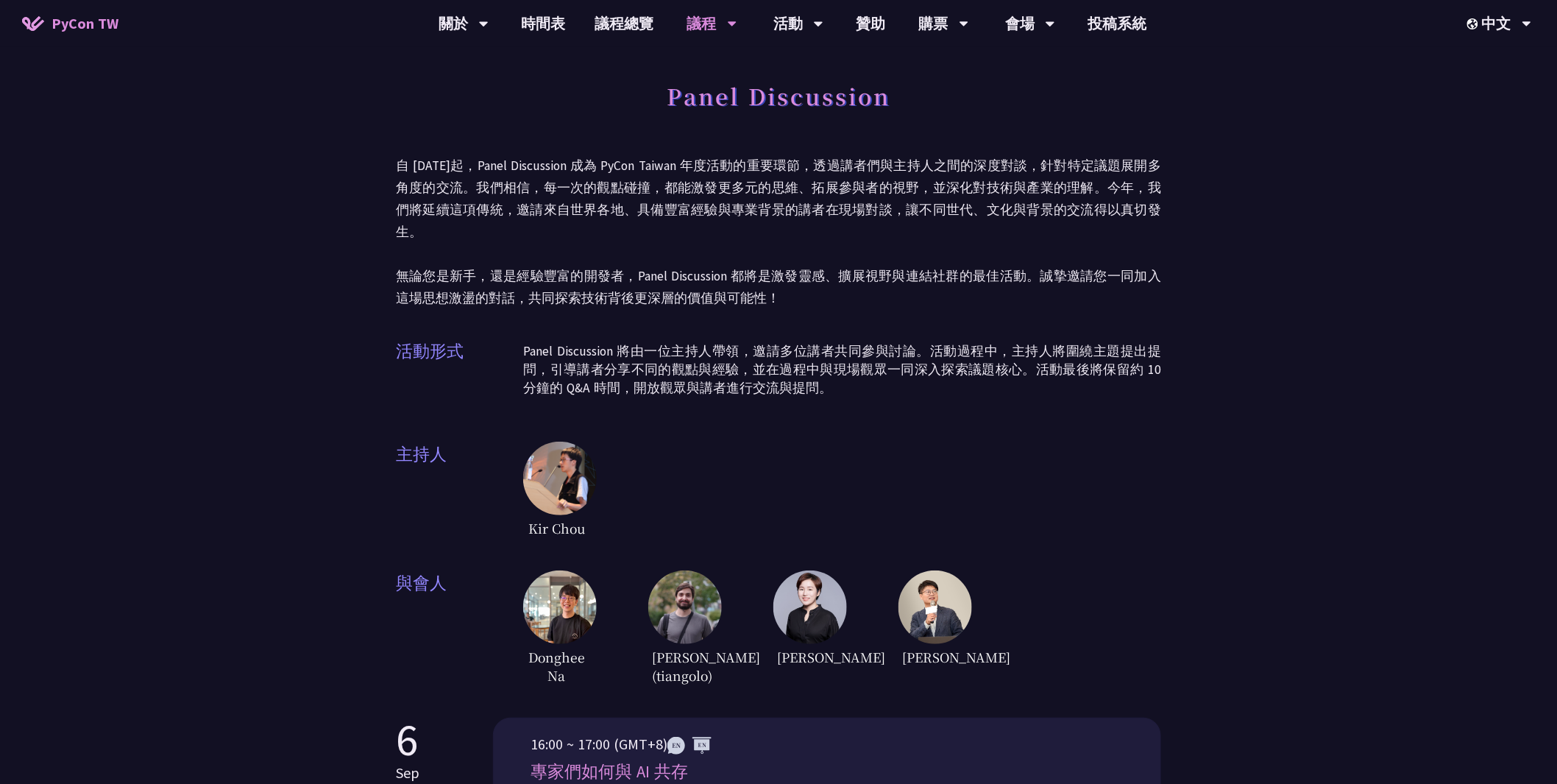
click at [946, 570] on img at bounding box center [935, 607] width 74 height 74
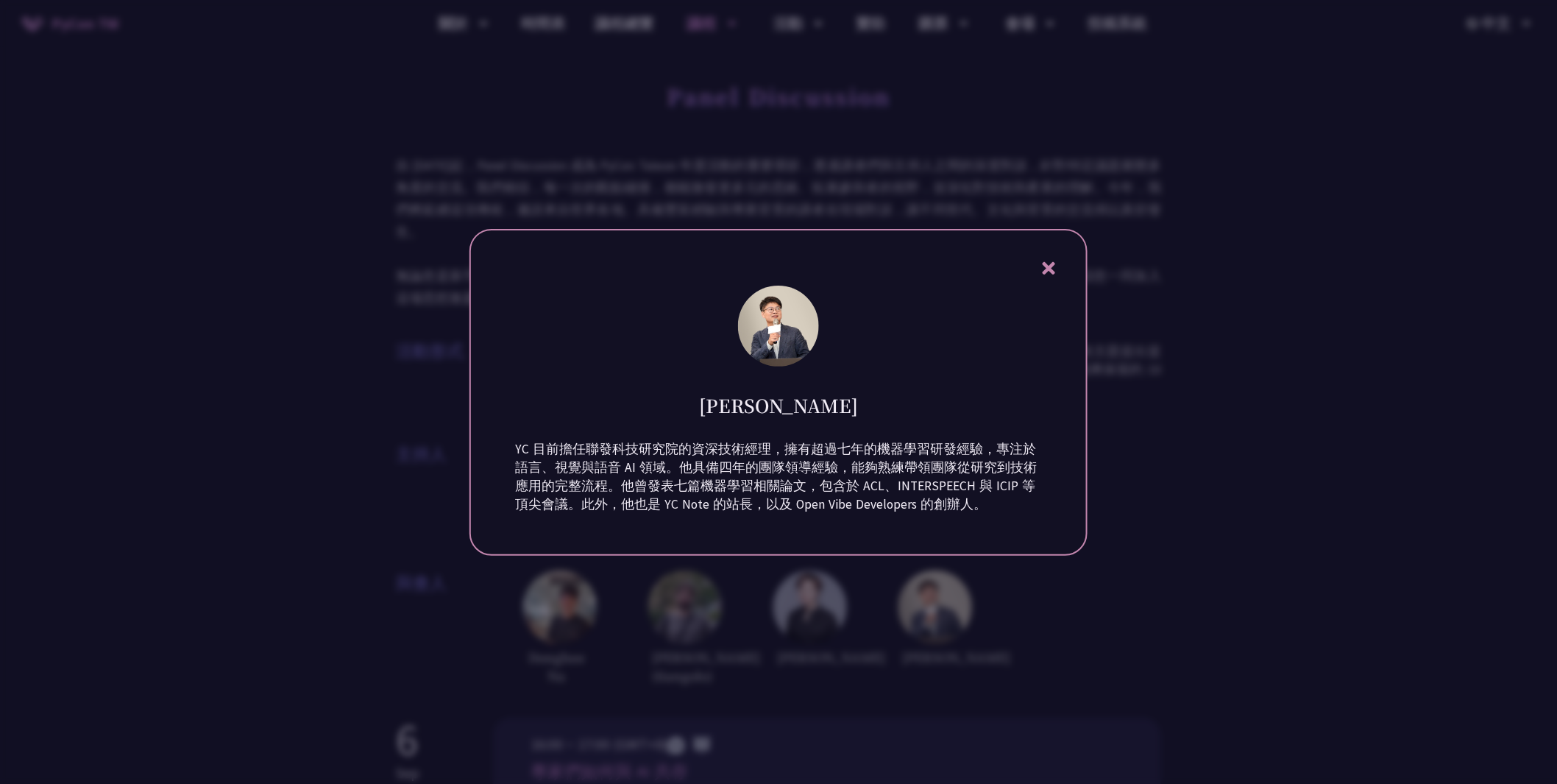
click at [938, 467] on p "YC 目前擔任聯發科技研究院的資深技術經理，擁有超過七年的機器學習研發經驗，專注於語言、視覺與語音 AI 領域。他具備四年的團隊領導經驗，能夠熟練帶領團隊從研…" at bounding box center [778, 477] width 527 height 74
click at [1266, 481] on div at bounding box center [778, 392] width 1557 height 784
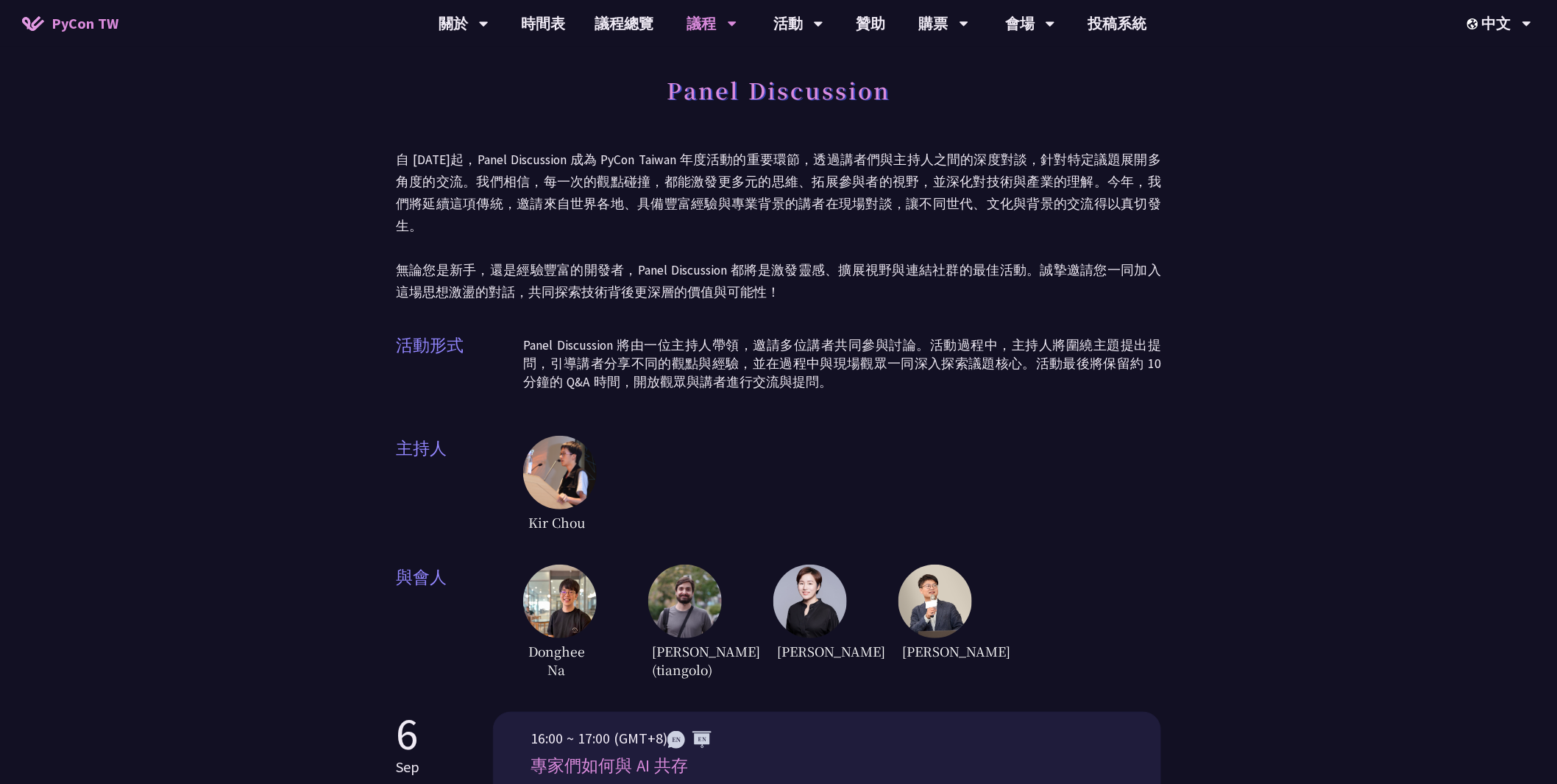
scroll to position [490, 0]
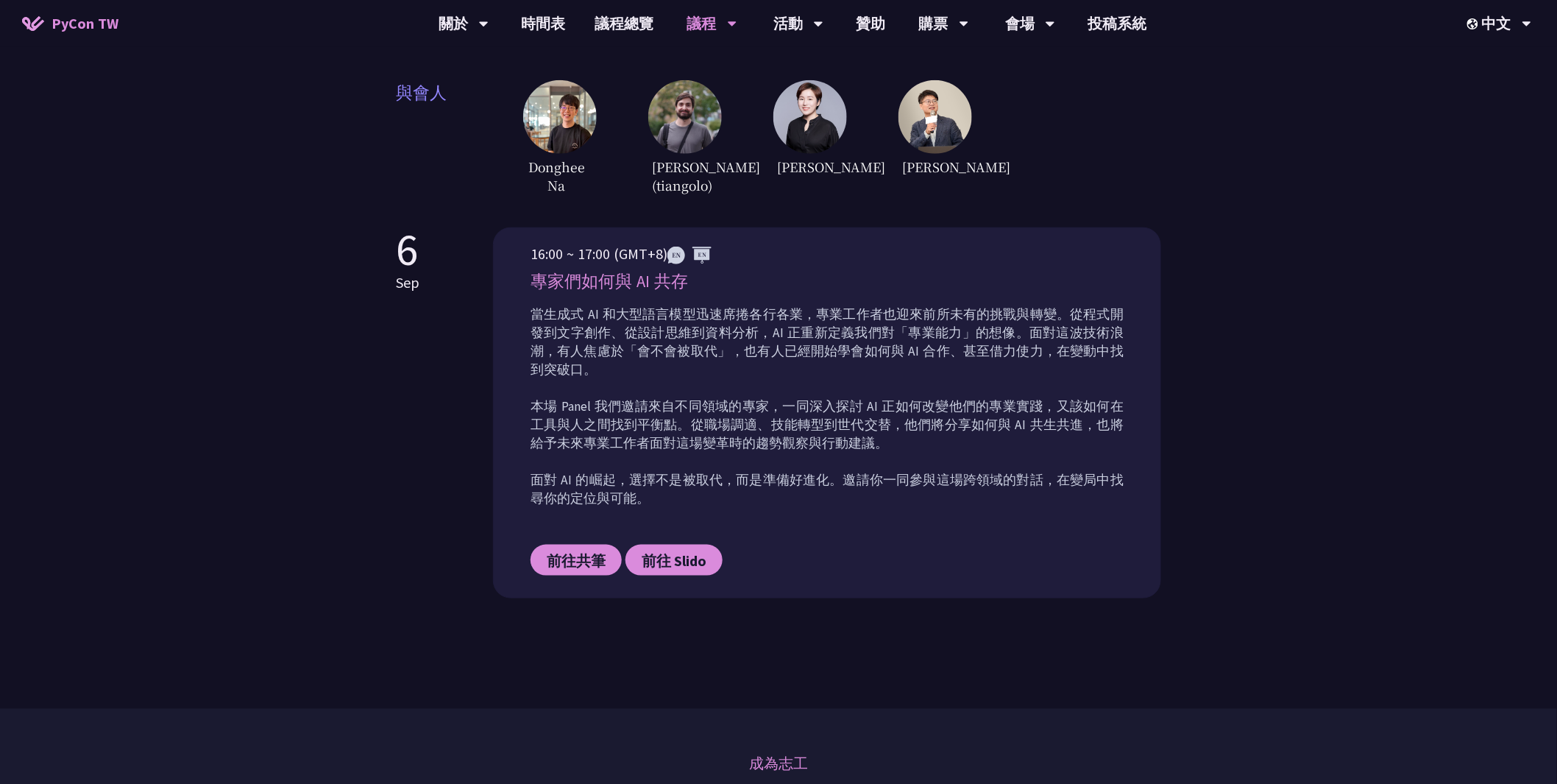
click at [892, 408] on p "當生成式 AI 和大型語言模型迅速席捲各行各業，專業工作者也迎來前所未有的挑戰與轉變。從程式開發到文字創作、從設計思維到資料分析，AI 正重新定義我們對「專業…" at bounding box center [827, 406] width 593 height 203
